Goal: Information Seeking & Learning: Learn about a topic

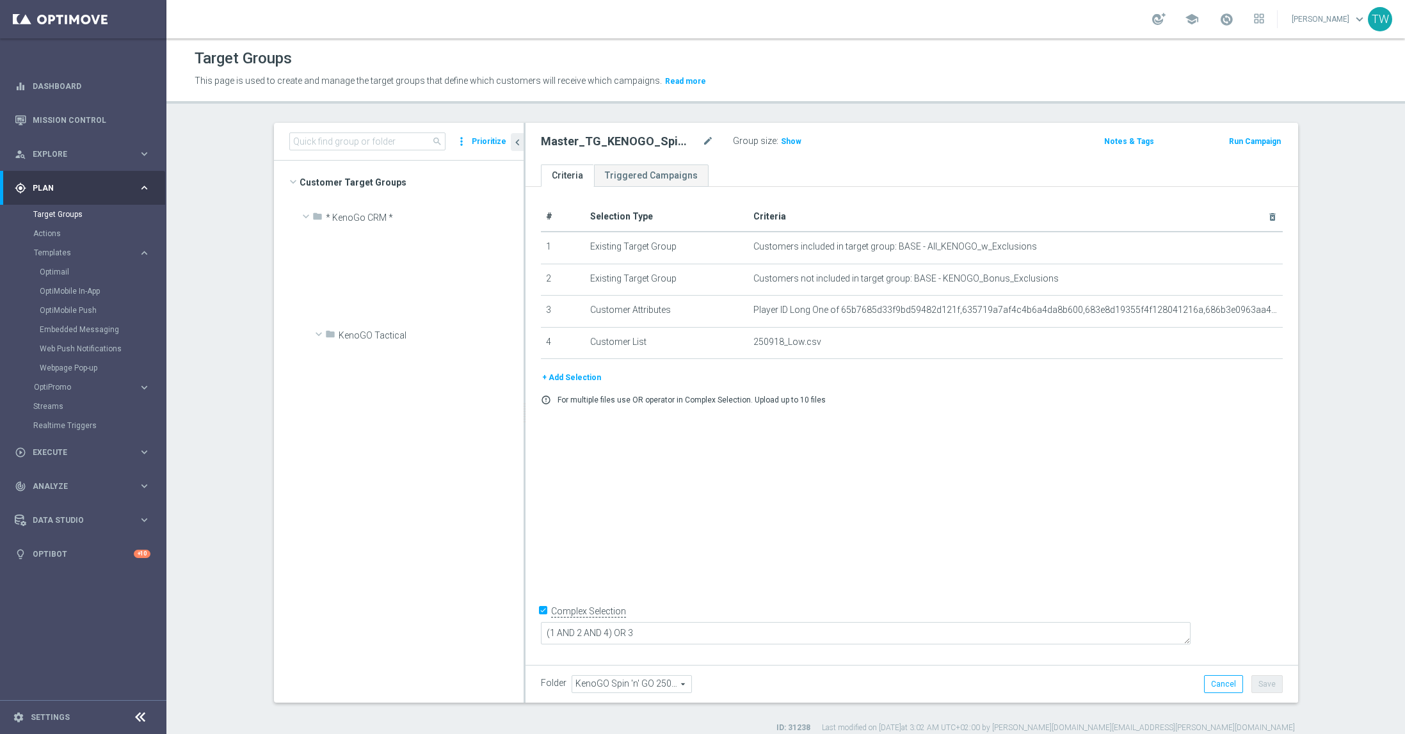
scroll to position [2193, 0]
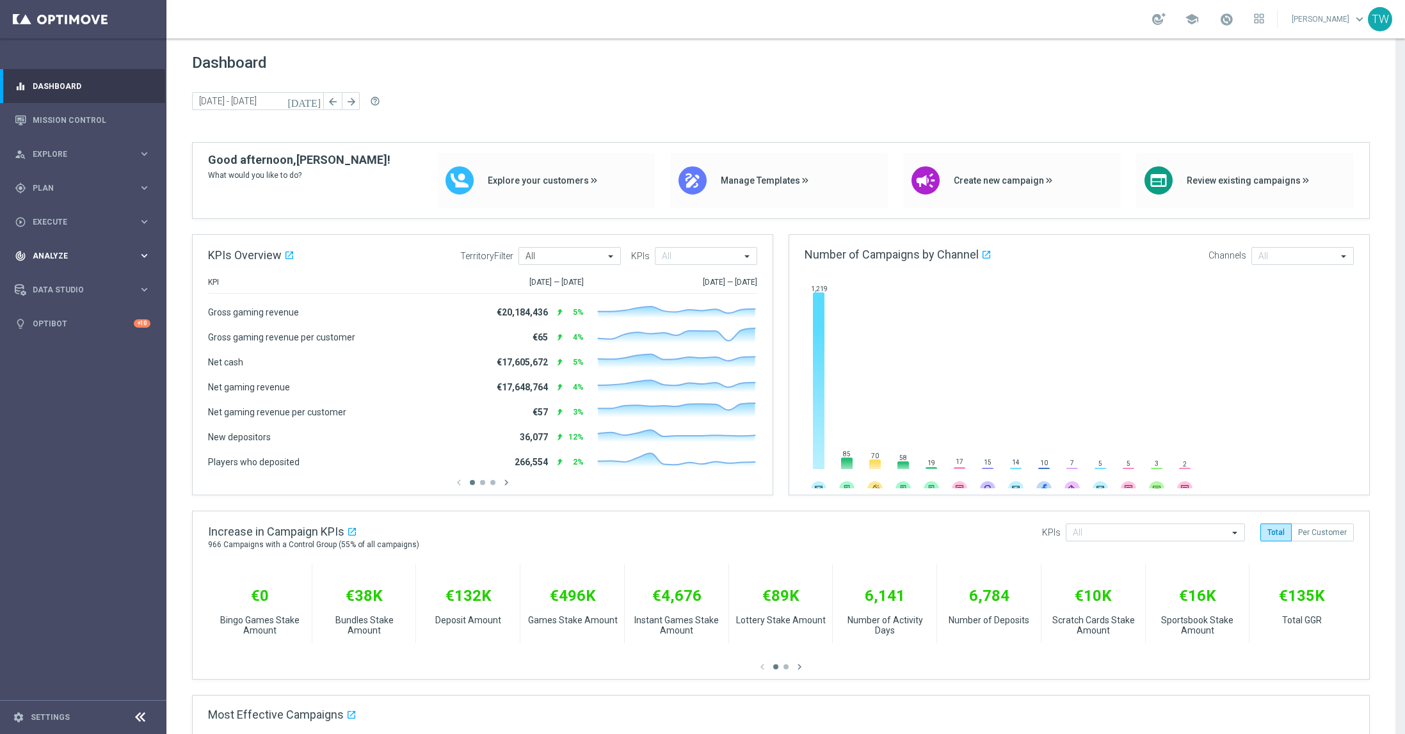
click at [87, 257] on span "Analyze" at bounding box center [86, 256] width 106 height 8
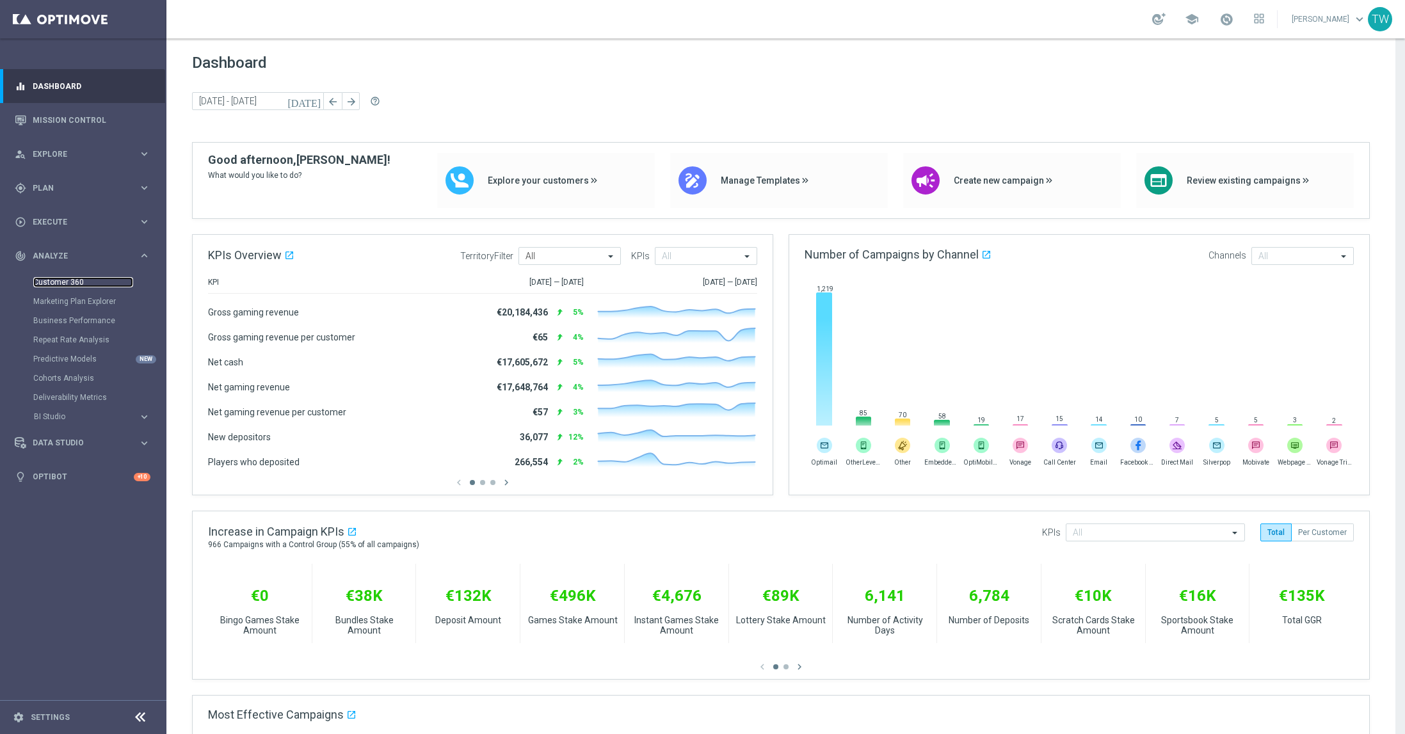
click at [65, 282] on link "Customer 360" at bounding box center [83, 282] width 100 height 10
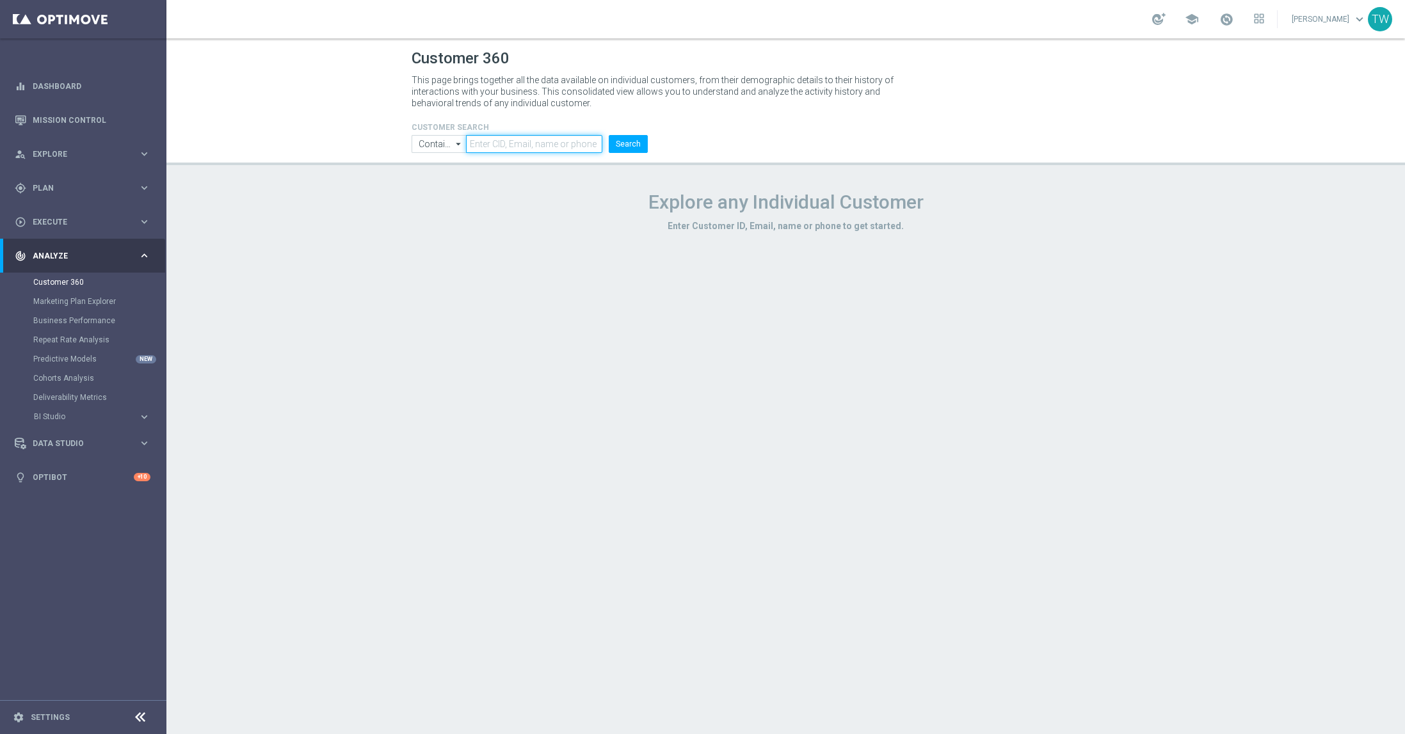
click at [543, 143] on input "text" at bounding box center [534, 144] width 136 height 18
paste input "21252188"
type input "21252188"
click at [627, 145] on button "Search" at bounding box center [628, 144] width 39 height 18
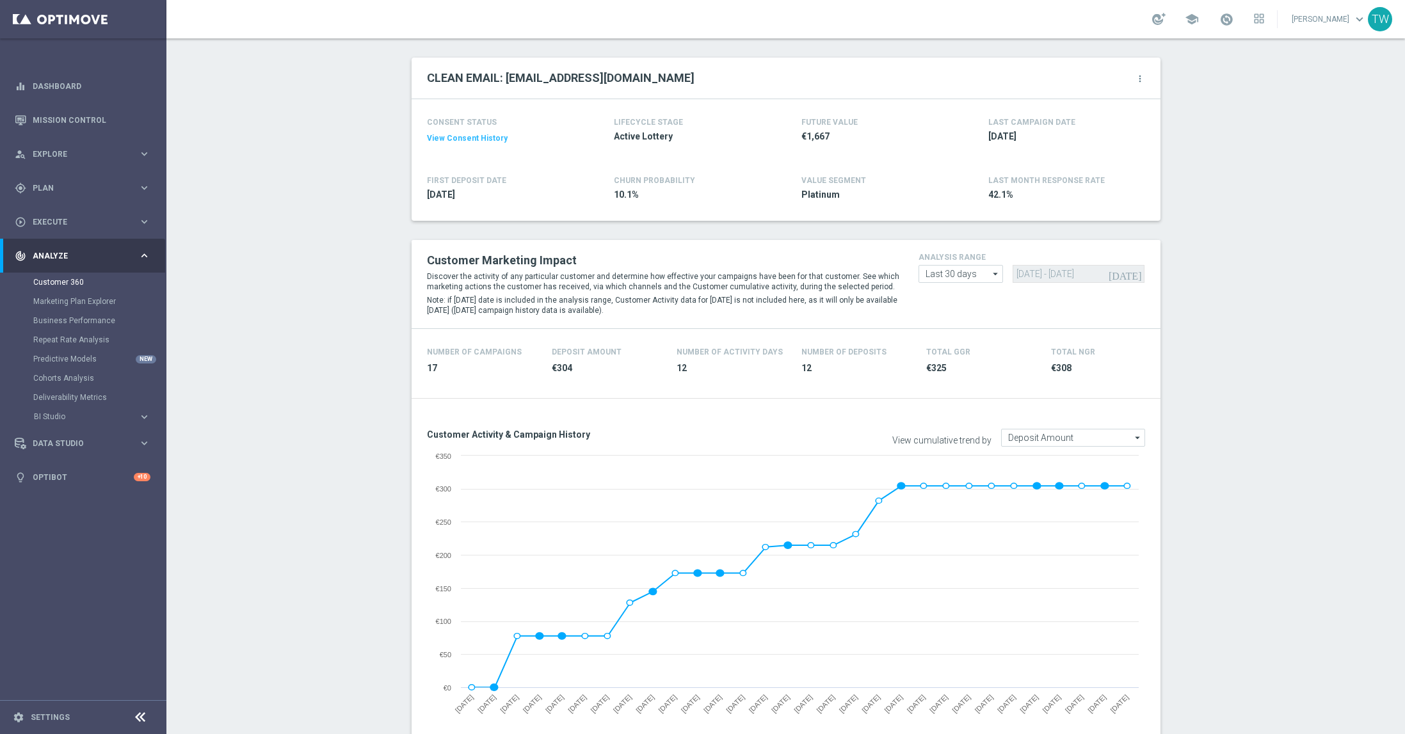
scroll to position [570, 0]
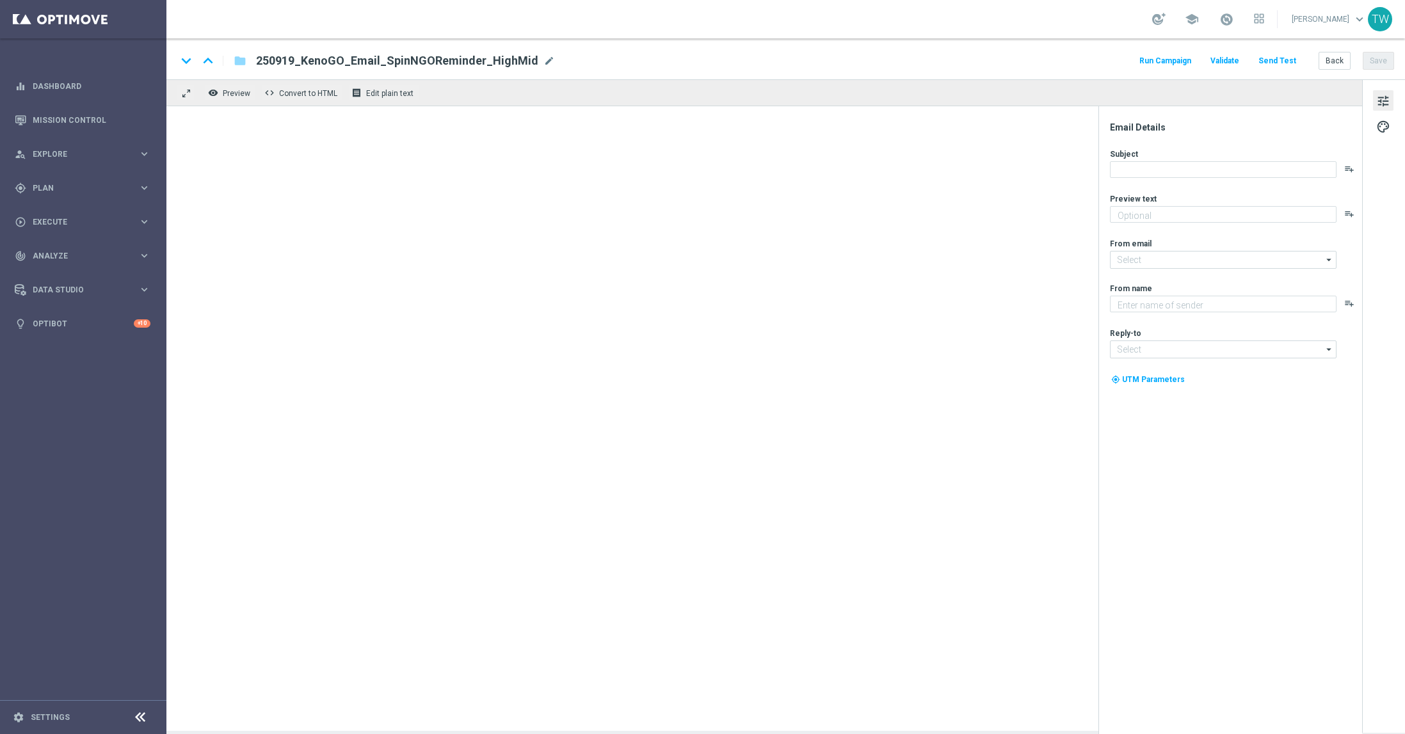
type textarea "Your free spin expires tonight - grab it now!"
type textarea "KenoGO"
type input "mail@crm.kenogo.com.au"
type input "support@kenogo.com.au"
